Goal: Information Seeking & Learning: Learn about a topic

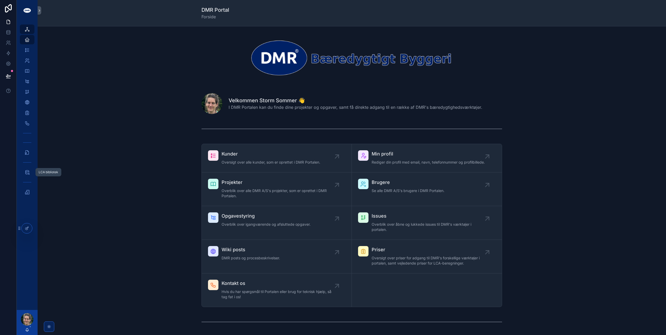
click at [27, 175] on span "scrollable content" at bounding box center [27, 172] width 5 height 5
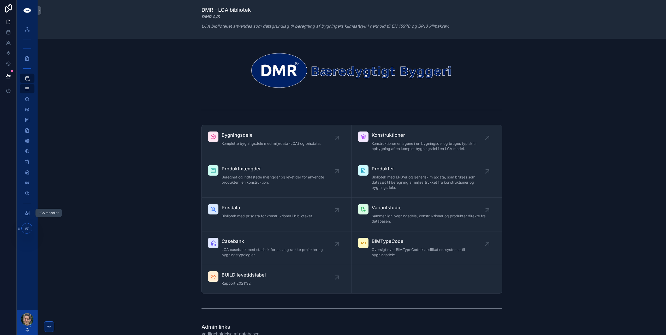
click at [27, 213] on icon "scrollable content" at bounding box center [27, 212] width 5 height 5
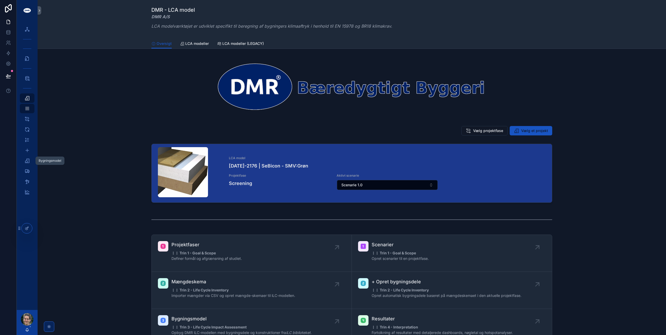
click at [28, 162] on icon "scrollable content" at bounding box center [27, 160] width 5 height 5
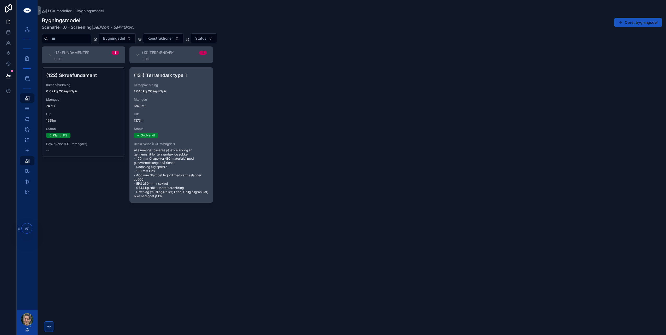
click at [160, 113] on span "UID" at bounding box center [171, 114] width 75 height 4
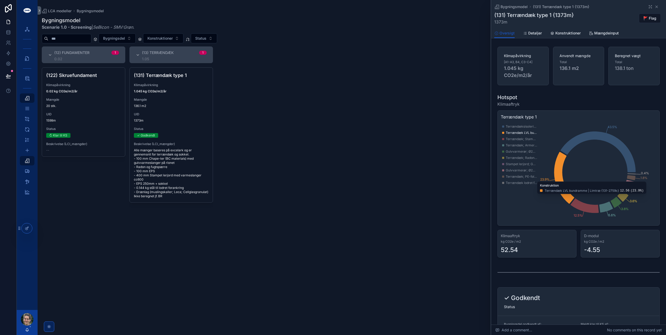
click at [565, 33] on span "Konstruktioner" at bounding box center [568, 33] width 25 height 5
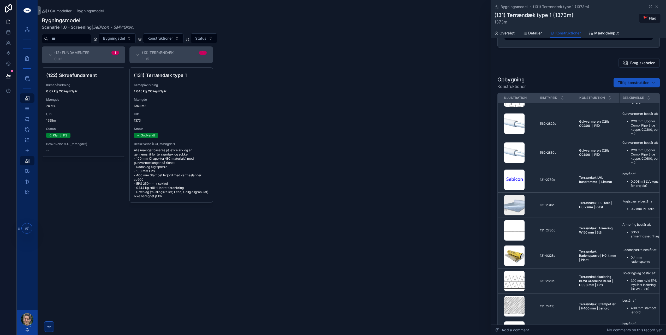
scroll to position [131, 0]
click at [569, 178] on div "131-2759c 131-2759c" at bounding box center [556, 179] width 33 height 4
click at [533, 176] on div "Sebicon-tekst .png" at bounding box center [519, 179] width 30 height 21
click at [0, 0] on div "Åben i LCA-biblioteket Fjern" at bounding box center [0, 0] width 0 height 0
click at [0, 0] on span "Åben i LCA-biblioteket" at bounding box center [0, 0] width 0 height 0
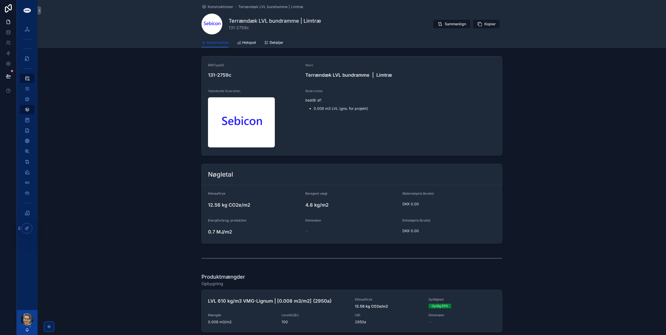
click at [271, 42] on span "Detaljer" at bounding box center [277, 42] width 14 height 5
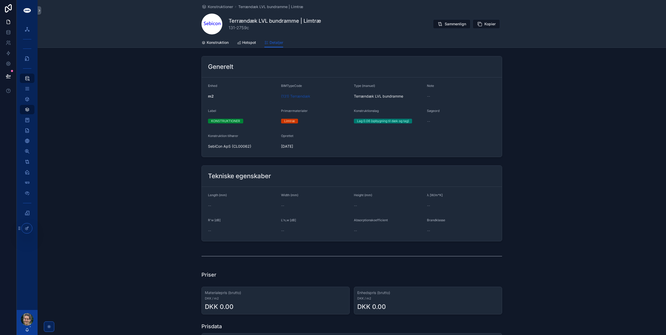
click at [217, 43] on span "Konstruktion" at bounding box center [218, 42] width 22 height 5
